Goal: Complete application form: Complete application form

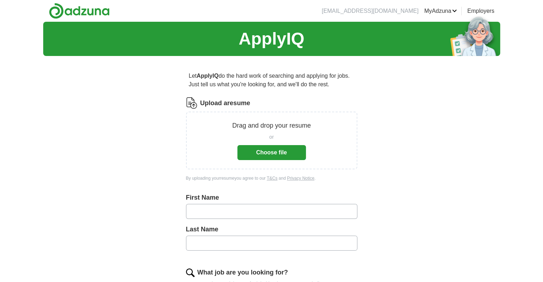
click at [269, 150] on button "Choose file" at bounding box center [271, 152] width 69 height 15
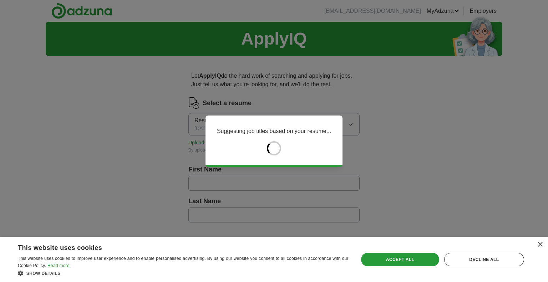
type input "**********"
type input "********"
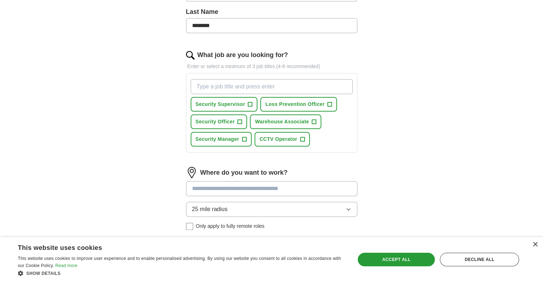
scroll to position [193, 0]
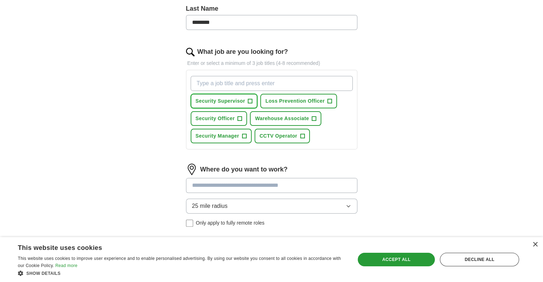
click at [253, 99] on button "Security Supervisor +" at bounding box center [224, 101] width 67 height 15
click at [240, 116] on span "+" at bounding box center [240, 119] width 4 height 6
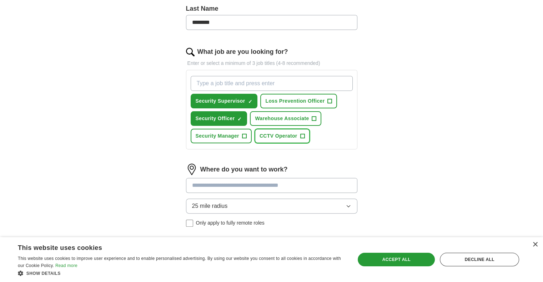
click at [273, 139] on button "CCTV Operator +" at bounding box center [282, 136] width 55 height 15
click at [250, 87] on input "What job are you looking for?" at bounding box center [272, 83] width 162 height 15
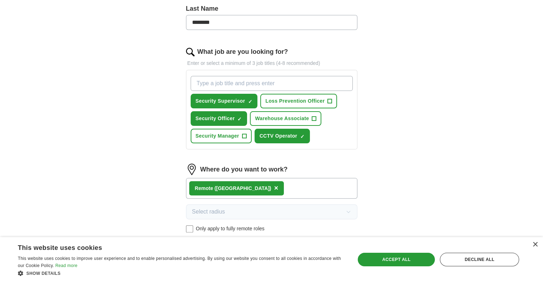
click at [184, 231] on div "**********" at bounding box center [271, 89] width 228 height 441
click at [187, 231] on div "Where do you want to work? Remote (US) × Select radius Only apply to fully remo…" at bounding box center [271, 201] width 171 height 75
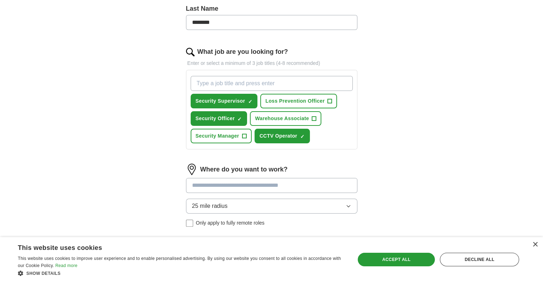
click at [222, 185] on input at bounding box center [271, 185] width 171 height 15
type input "******"
click at [186, 270] on button "Start applying for jobs" at bounding box center [271, 277] width 171 height 15
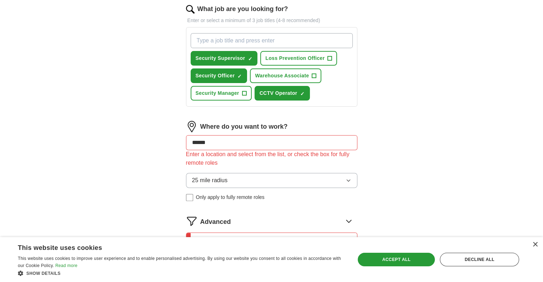
scroll to position [233, 0]
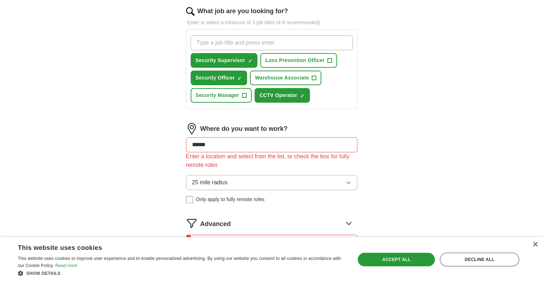
click at [289, 39] on input "What job are you looking for?" at bounding box center [272, 42] width 162 height 15
type input "sales"
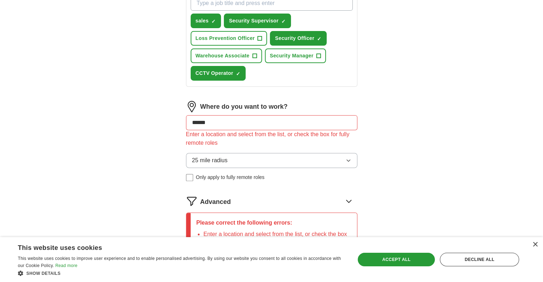
scroll to position [272, 0]
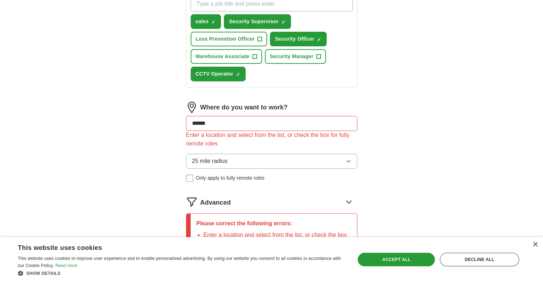
click at [245, 119] on input "******" at bounding box center [271, 123] width 171 height 15
type input "*"
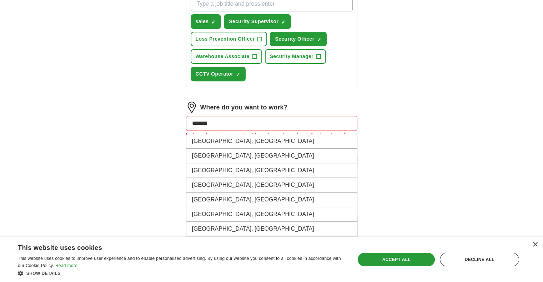
type input "********"
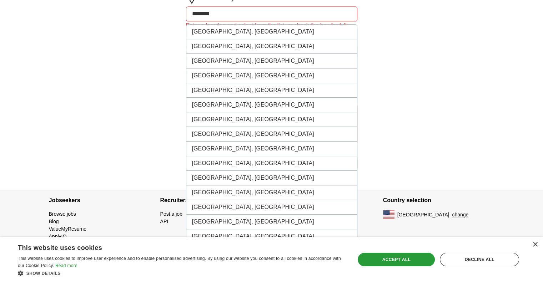
scroll to position [390, 0]
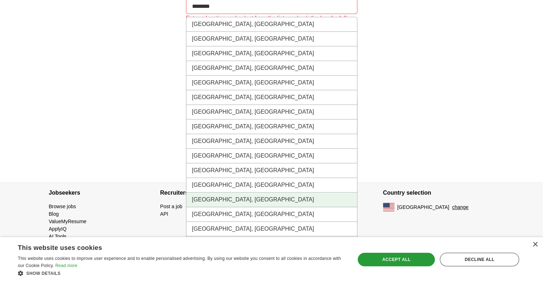
click at [276, 200] on li "[GEOGRAPHIC_DATA], [GEOGRAPHIC_DATA]" at bounding box center [271, 200] width 171 height 15
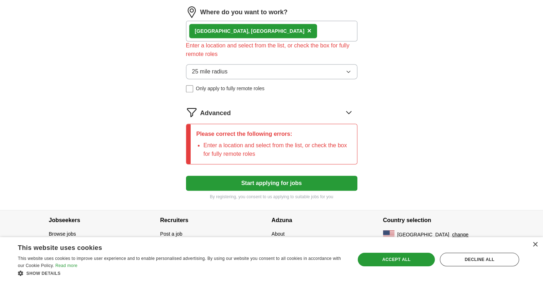
scroll to position [307, 0]
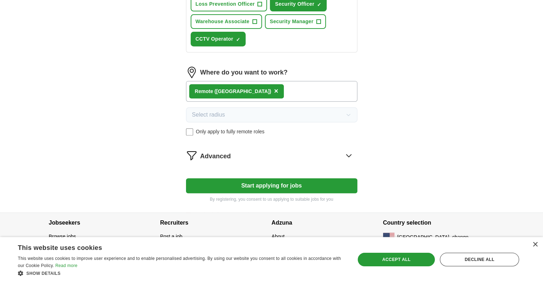
click at [193, 128] on label "Only apply to fully remote roles" at bounding box center [271, 131] width 171 height 7
click at [270, 89] on div "[GEOGRAPHIC_DATA], [GEOGRAPHIC_DATA] ×" at bounding box center [271, 91] width 171 height 21
click at [267, 94] on div "[GEOGRAPHIC_DATA], [GEOGRAPHIC_DATA] ×" at bounding box center [271, 91] width 171 height 21
click at [281, 150] on div "Advanced" at bounding box center [278, 155] width 157 height 11
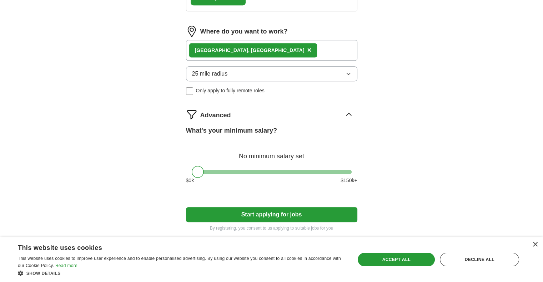
scroll to position [350, 0]
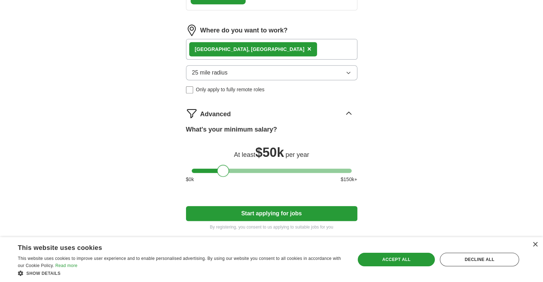
drag, startPoint x: 200, startPoint y: 166, endPoint x: 226, endPoint y: 171, distance: 26.5
click at [226, 171] on div at bounding box center [223, 171] width 12 height 12
click at [375, 263] on div "Accept all" at bounding box center [396, 260] width 77 height 14
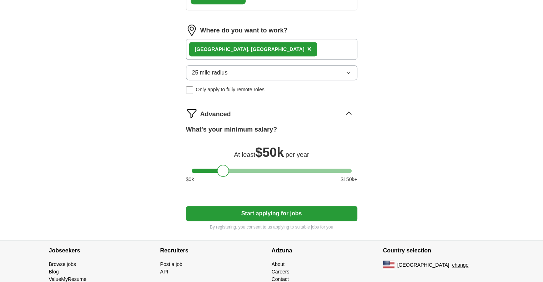
click at [310, 209] on button "Start applying for jobs" at bounding box center [271, 213] width 171 height 15
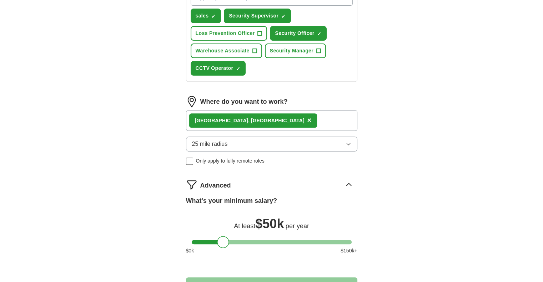
select select "**"
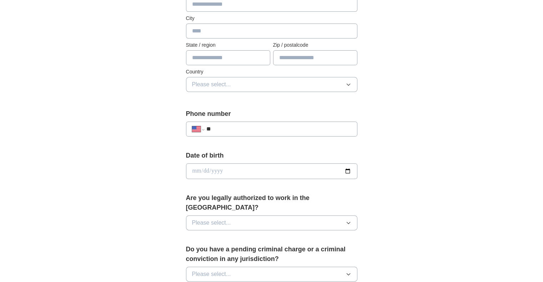
scroll to position [214, 0]
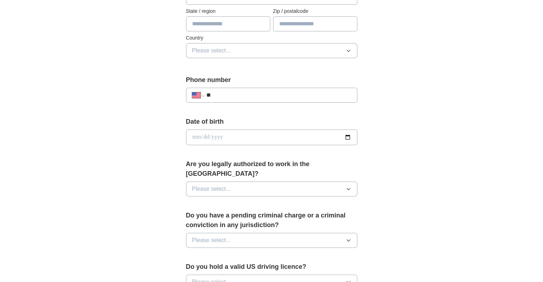
click at [282, 89] on div "**********" at bounding box center [271, 95] width 171 height 15
click at [285, 94] on input "**" at bounding box center [278, 95] width 145 height 9
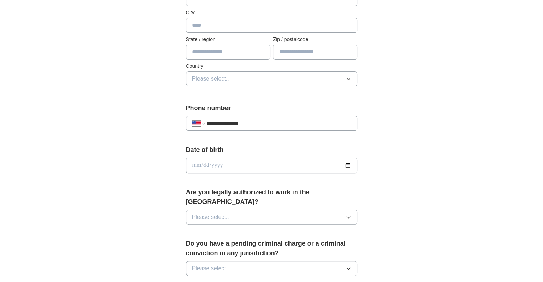
scroll to position [222, 0]
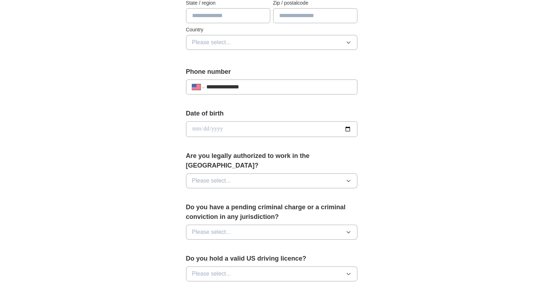
type input "**********"
click at [338, 124] on input "date" at bounding box center [271, 129] width 171 height 16
type input "**********"
click at [316, 161] on div "Are you legally authorized to work in the [GEOGRAPHIC_DATA]? Please select..." at bounding box center [271, 172] width 171 height 43
click at [316, 174] on button "Please select..." at bounding box center [271, 181] width 171 height 15
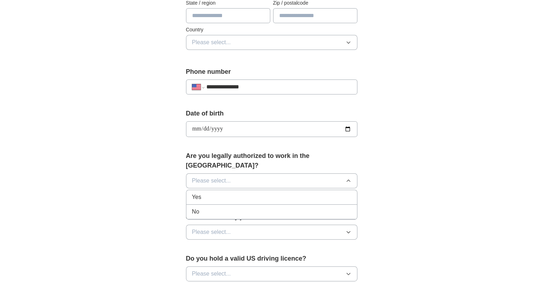
click at [308, 193] on div "Yes" at bounding box center [271, 197] width 159 height 9
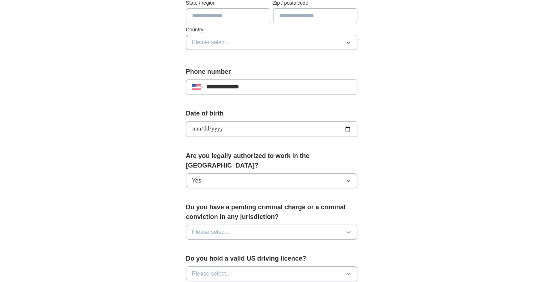
click at [293, 225] on button "Please select..." at bounding box center [271, 232] width 171 height 15
click at [278, 259] on div "No" at bounding box center [271, 263] width 159 height 9
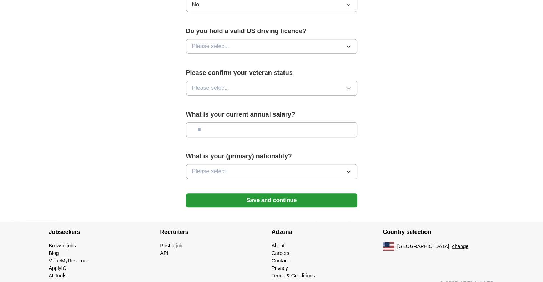
drag, startPoint x: 541, startPoint y: 250, endPoint x: 546, endPoint y: 232, distance: 18.5
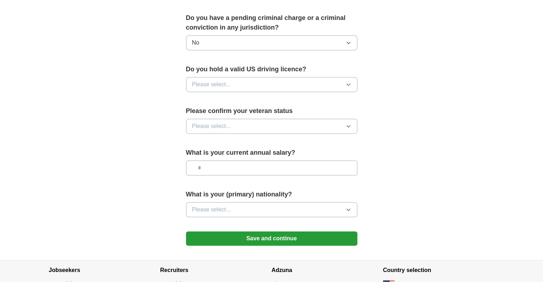
click at [268, 77] on button "Please select..." at bounding box center [271, 84] width 171 height 15
click at [262, 97] on div "Yes" at bounding box center [271, 101] width 159 height 9
click at [257, 119] on button "Please select..." at bounding box center [271, 126] width 171 height 15
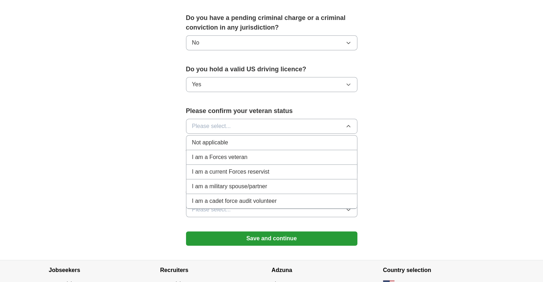
click at [245, 139] on div "Not applicable" at bounding box center [271, 143] width 159 height 9
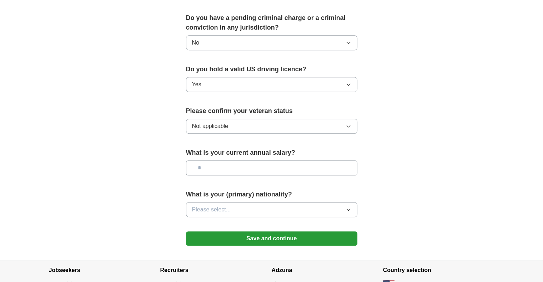
click at [241, 202] on button "Please select..." at bounding box center [271, 209] width 171 height 15
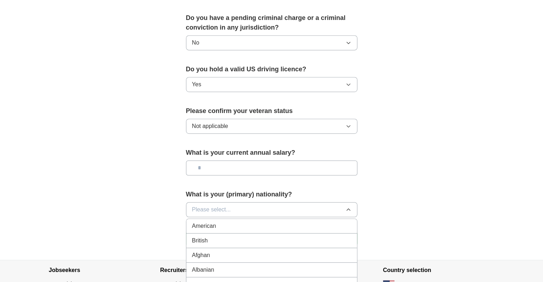
click at [240, 219] on li "American" at bounding box center [271, 226] width 171 height 15
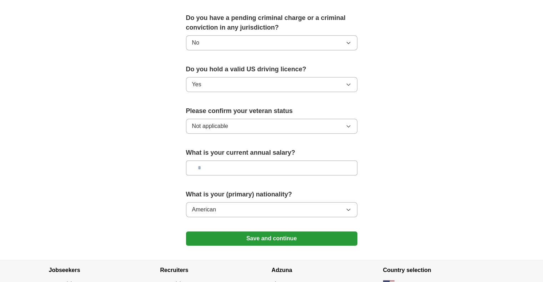
click at [259, 232] on button "Save and continue" at bounding box center [271, 239] width 171 height 14
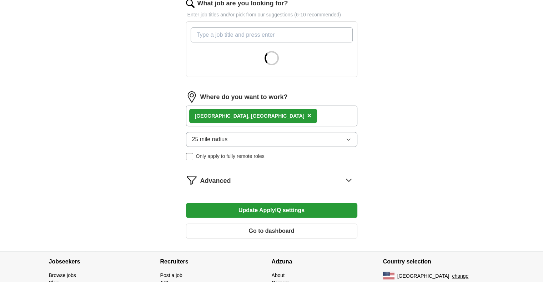
scroll to position [244, 0]
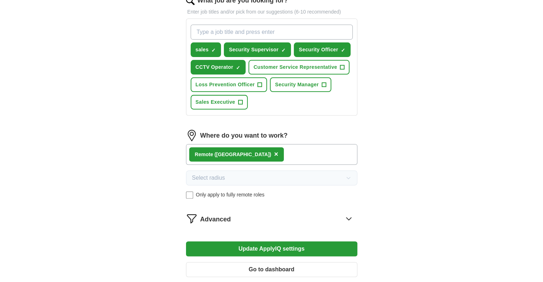
click at [302, 248] on button "Update ApplyIQ settings" at bounding box center [271, 249] width 171 height 15
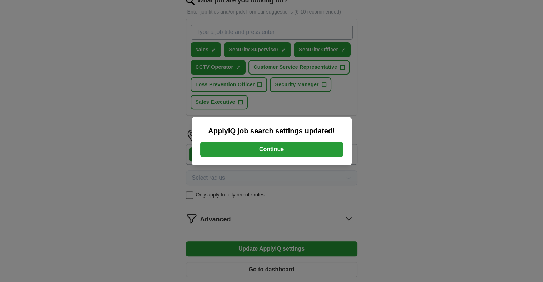
click at [270, 144] on button "Continue" at bounding box center [271, 149] width 143 height 15
